Goal: Download file/media

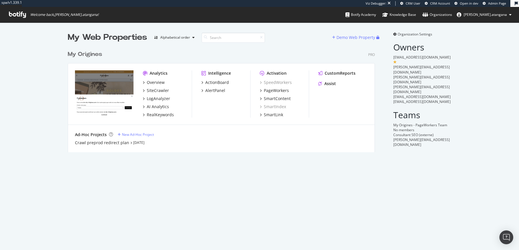
scroll to position [104, 306]
click at [270, 92] on div "PageWorkers" at bounding box center [276, 91] width 25 height 6
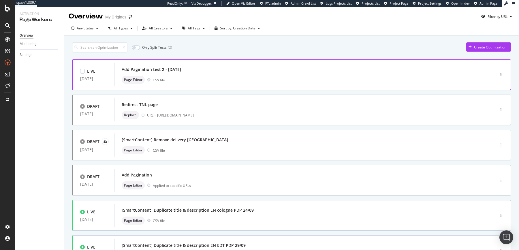
click at [186, 78] on div "Page Editor CSV file" at bounding box center [296, 80] width 349 height 8
